Goal: Navigation & Orientation: Find specific page/section

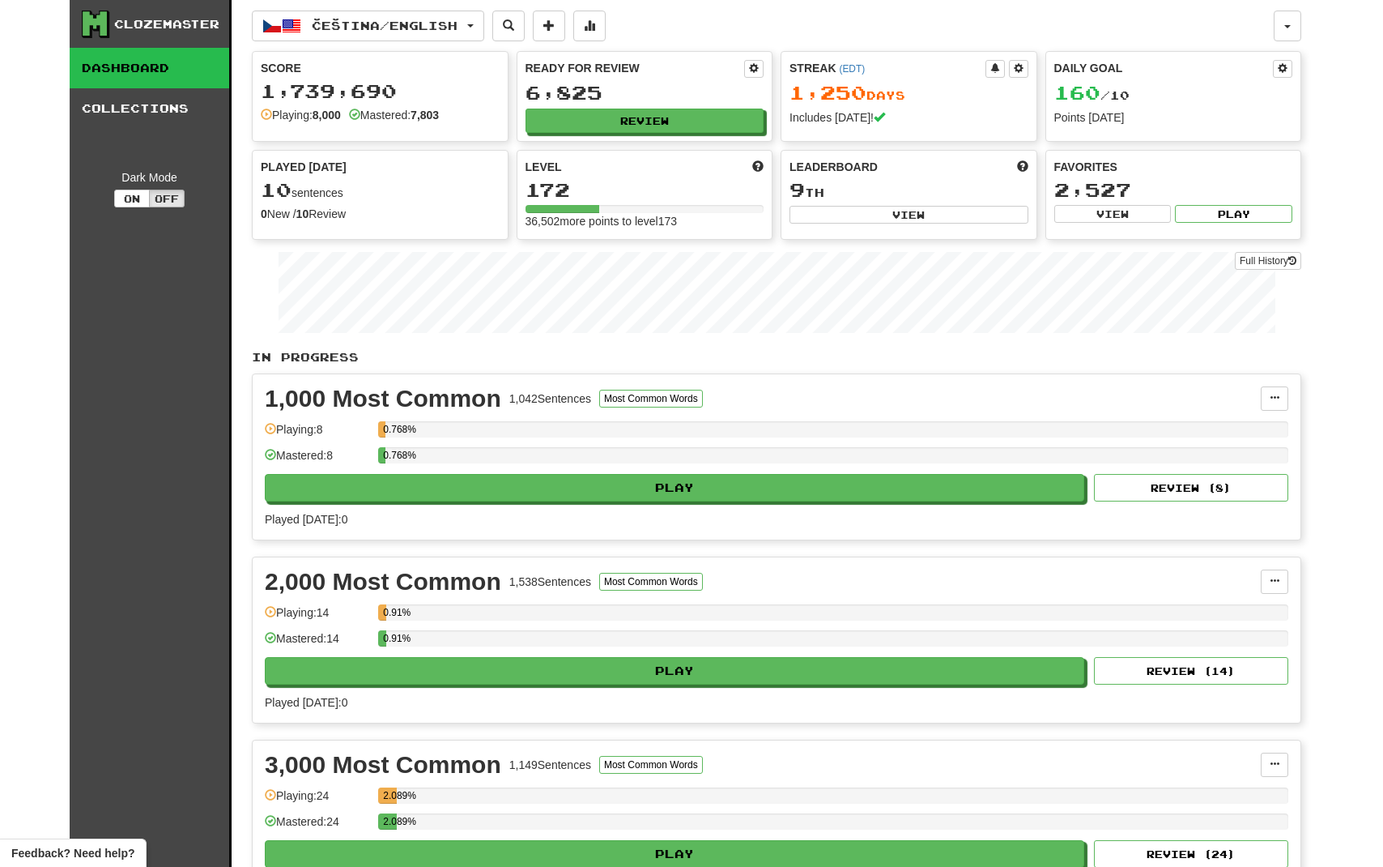
click at [1280, 26] on button "button" at bounding box center [1288, 26] width 28 height 31
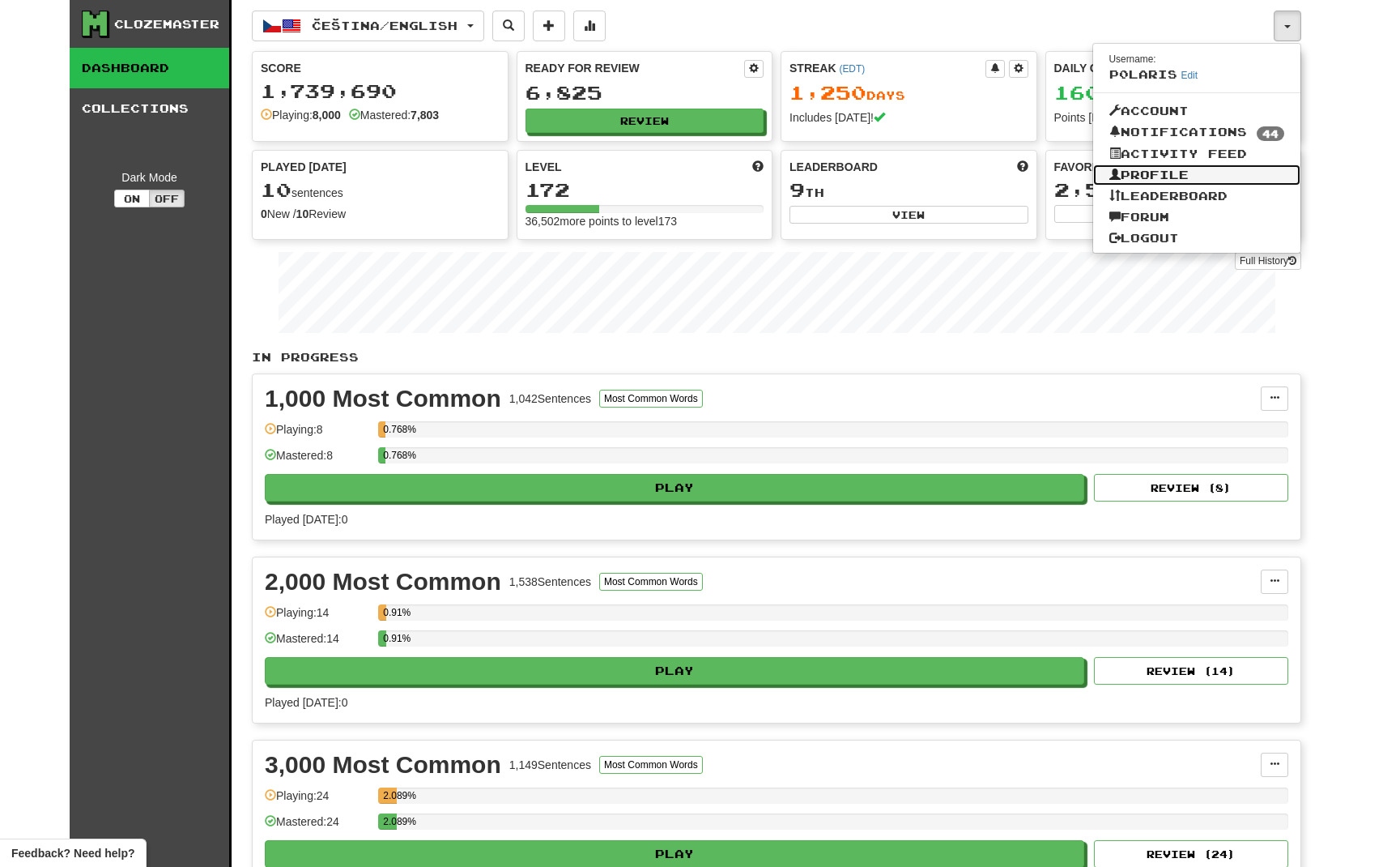
click at [1138, 177] on link "Profile" at bounding box center [1197, 174] width 208 height 21
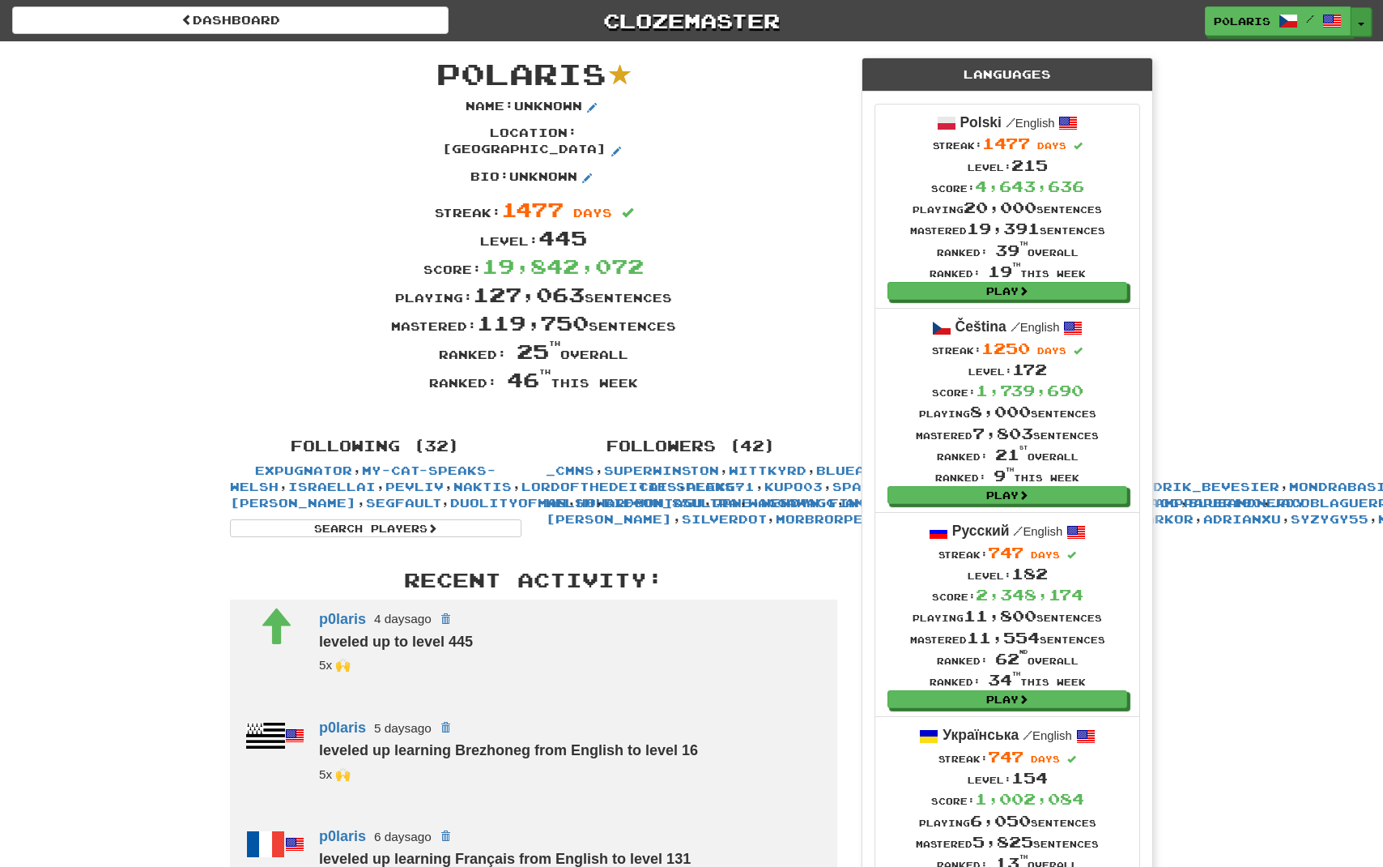
click at [1366, 19] on button "Toggle Dropdown" at bounding box center [1361, 21] width 21 height 29
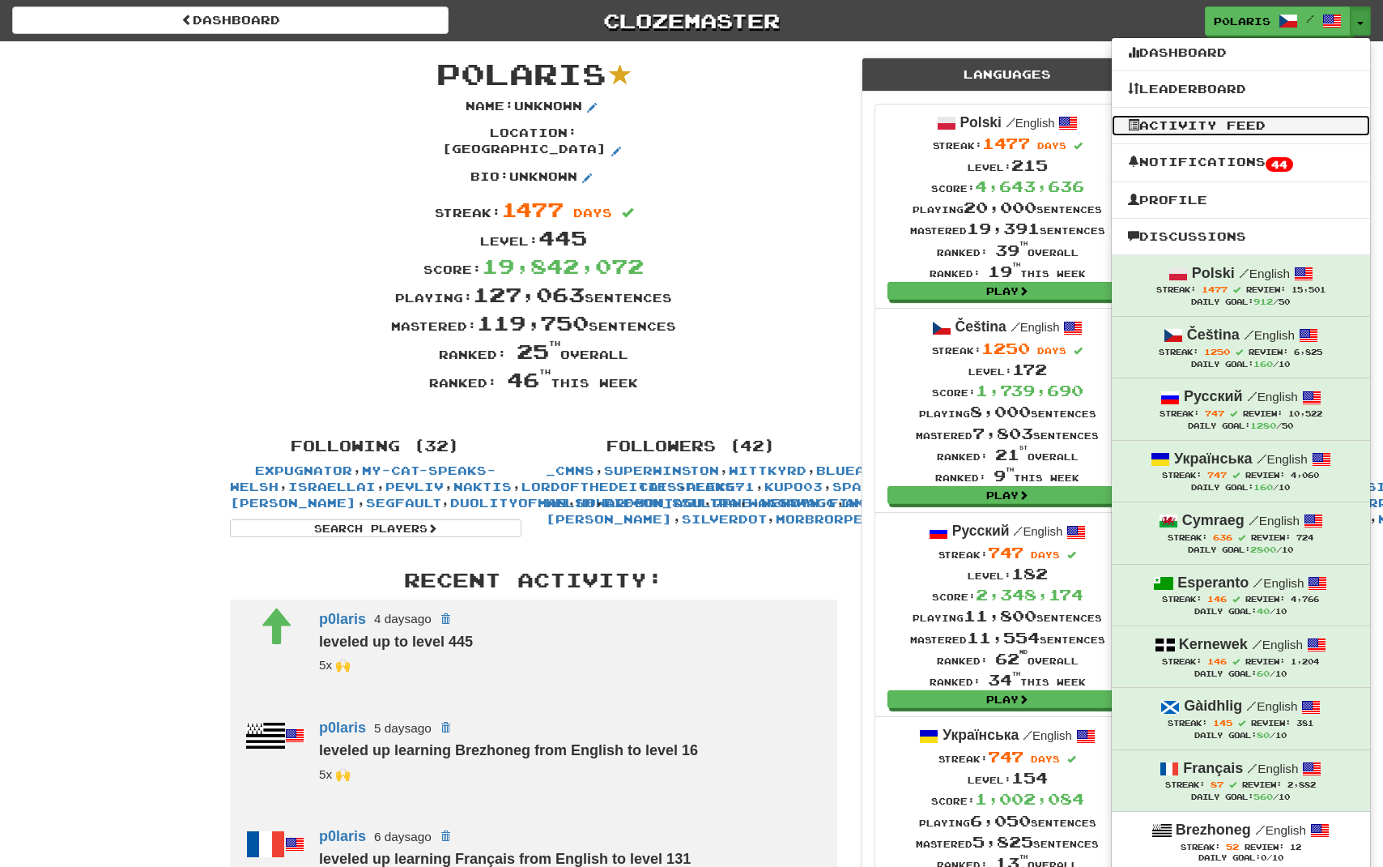
click at [1224, 131] on link "Activity Feed" at bounding box center [1241, 125] width 258 height 21
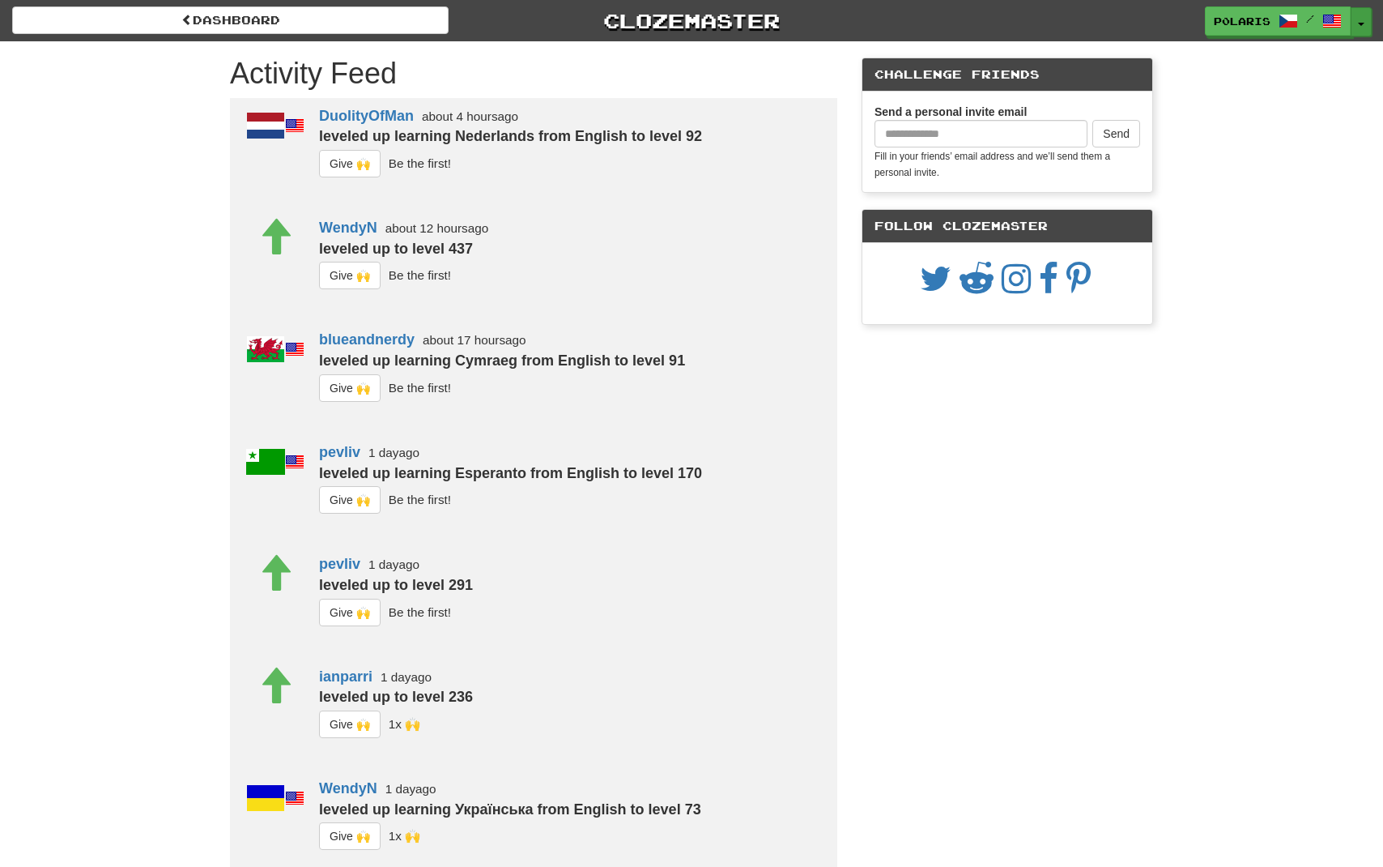
click at [1365, 17] on button "Toggle Dropdown" at bounding box center [1361, 21] width 21 height 29
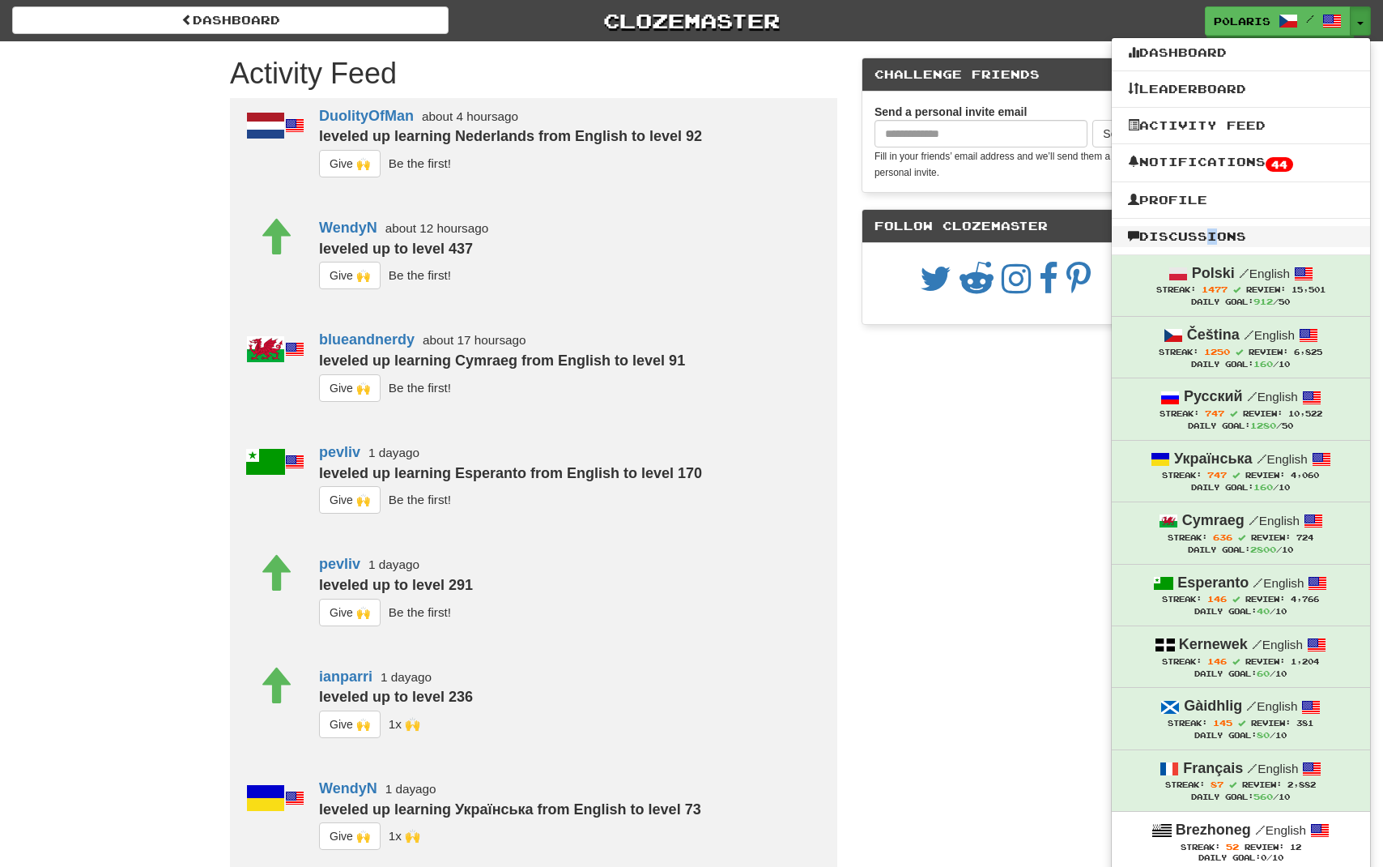
drag, startPoint x: 1215, startPoint y: 226, endPoint x: 1204, endPoint y: 237, distance: 15.5
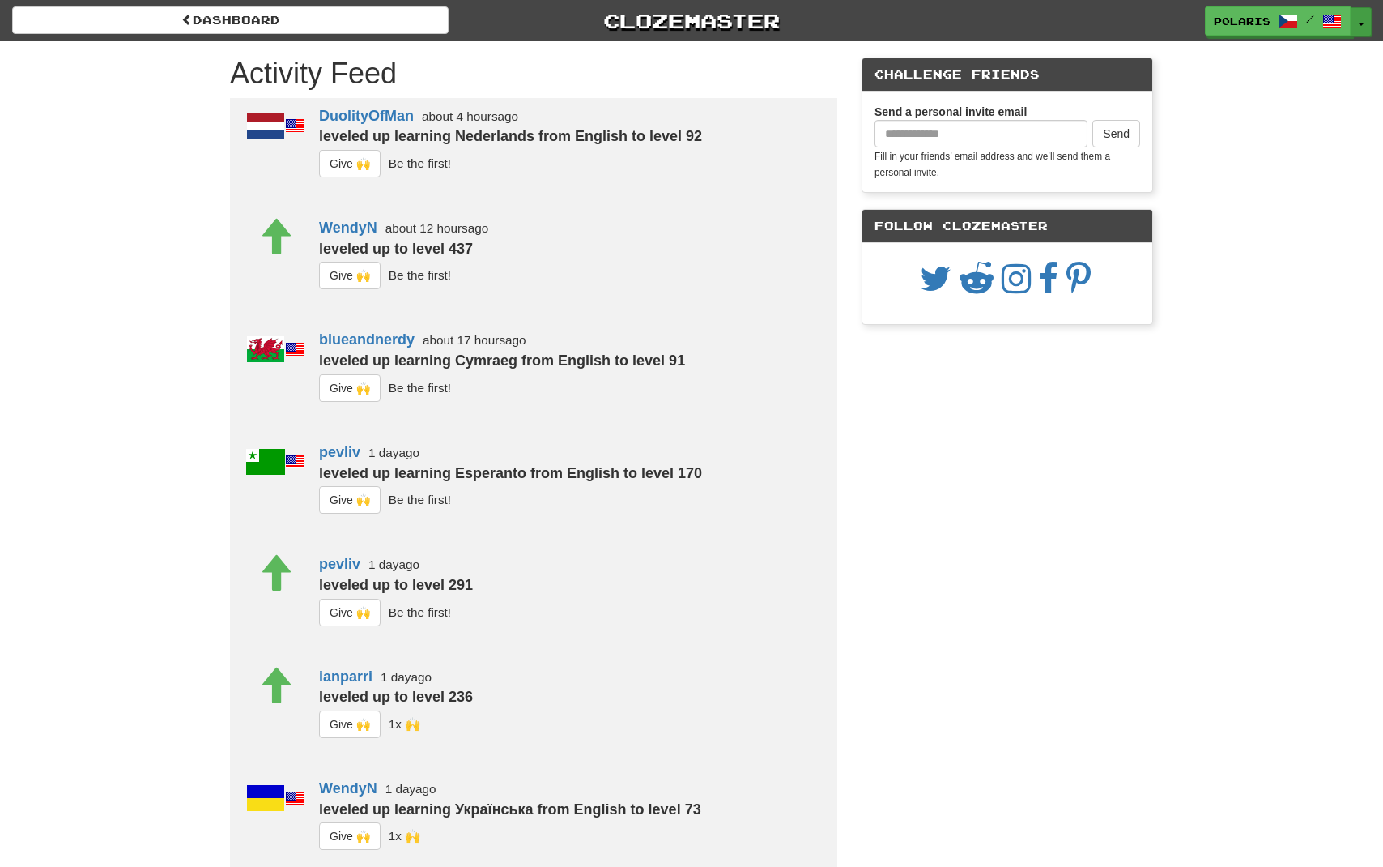
click at [1365, 30] on button "Toggle Dropdown" at bounding box center [1361, 21] width 21 height 29
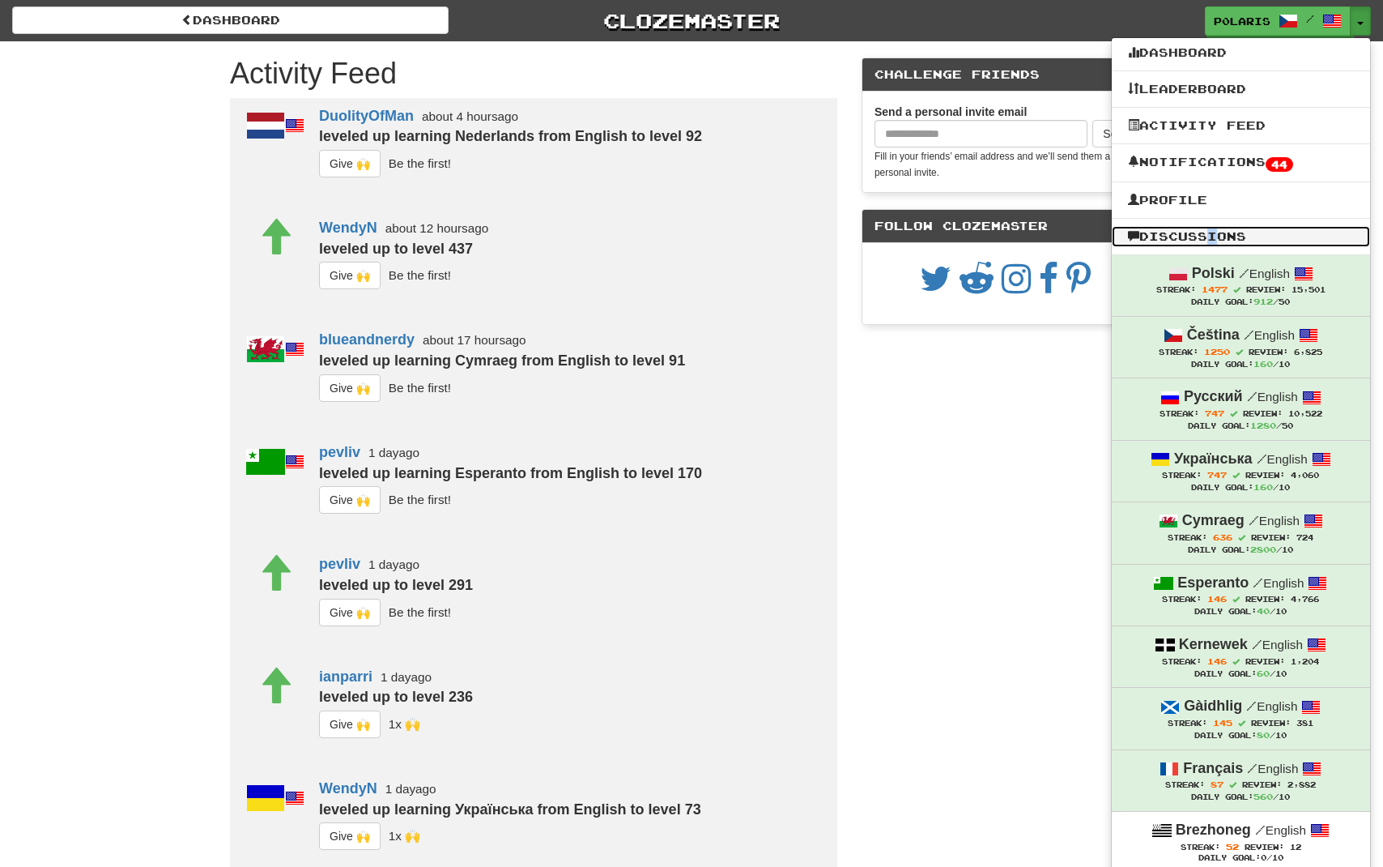
click at [1214, 237] on link "Discussions" at bounding box center [1241, 236] width 258 height 21
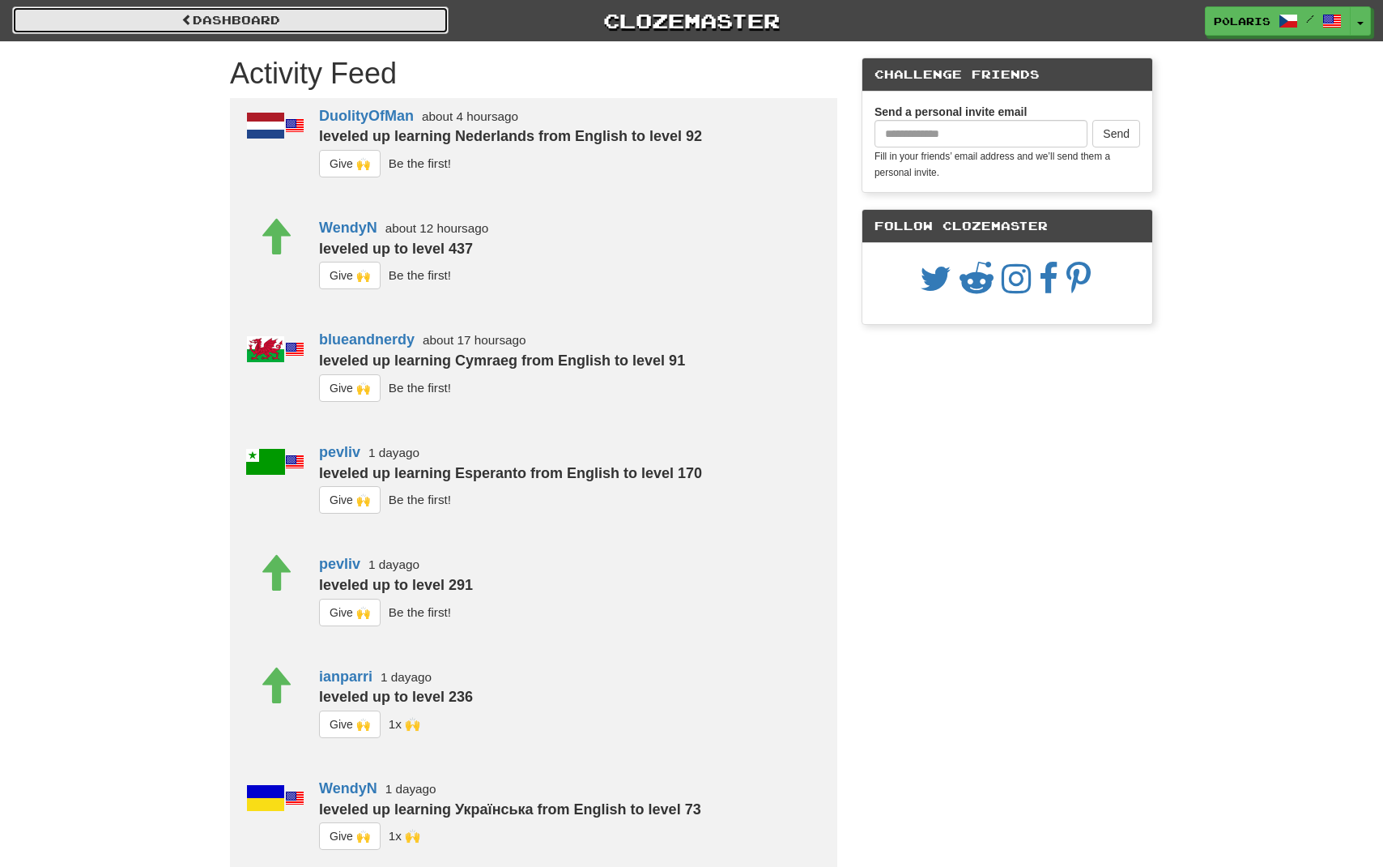
click at [118, 17] on link "Dashboard" at bounding box center [230, 20] width 437 height 28
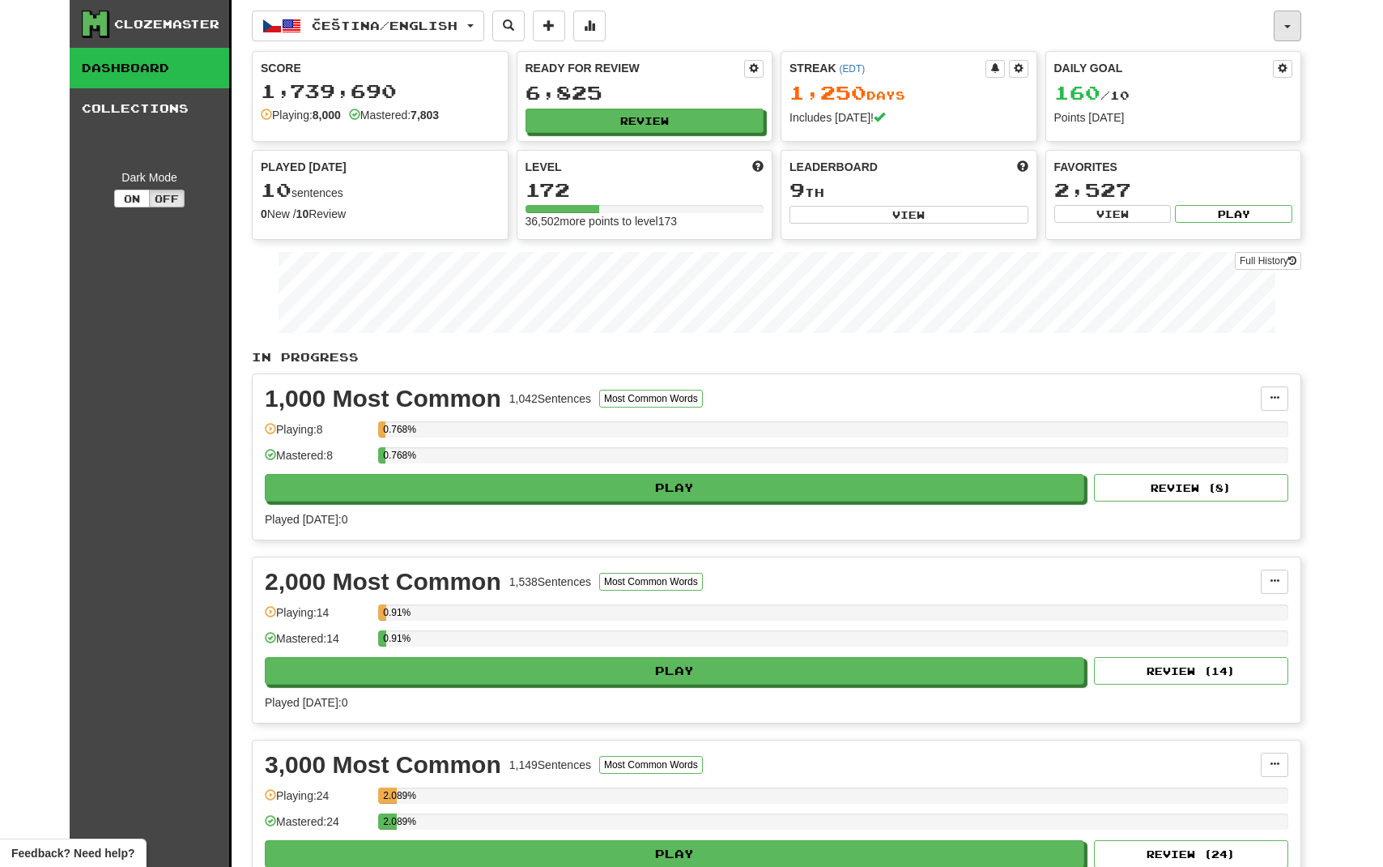
click at [1280, 28] on button "button" at bounding box center [1288, 26] width 28 height 31
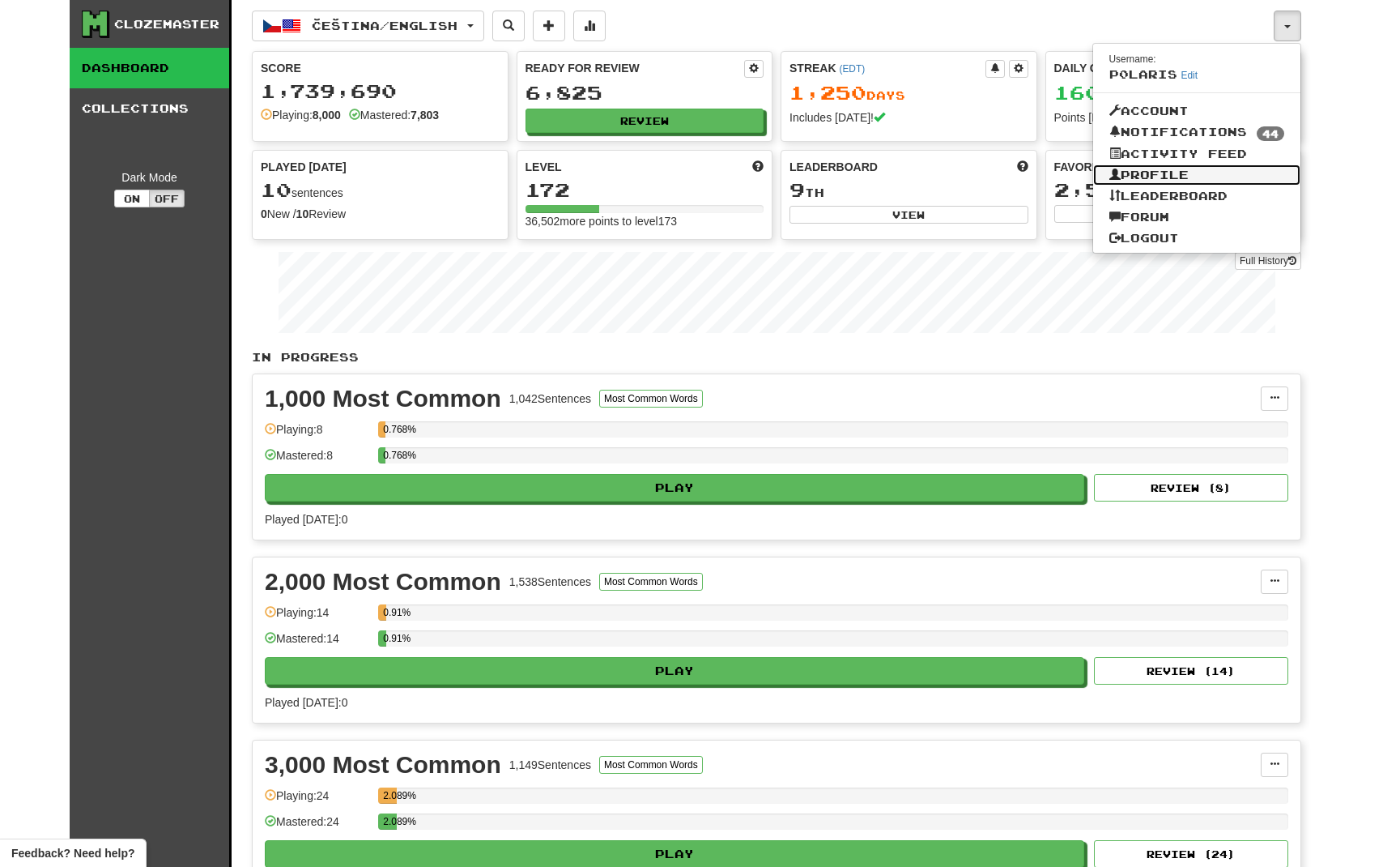
click at [1150, 184] on link "Profile" at bounding box center [1197, 174] width 208 height 21
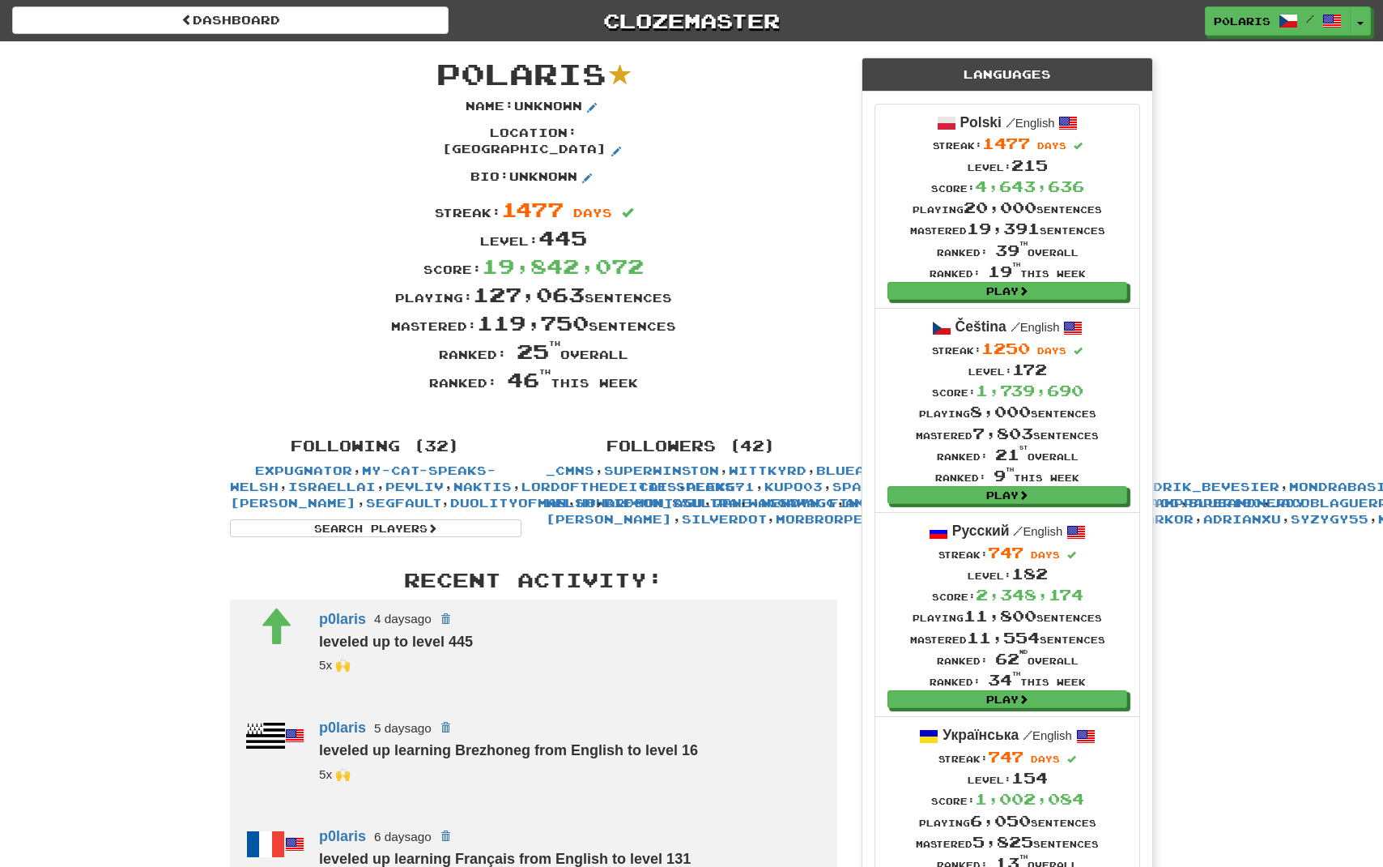
scroll to position [448, 0]
